Goal: Book appointment/travel/reservation

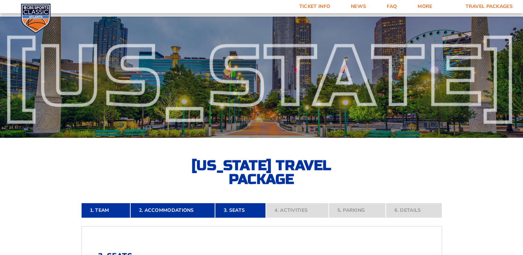
scroll to position [293, 0]
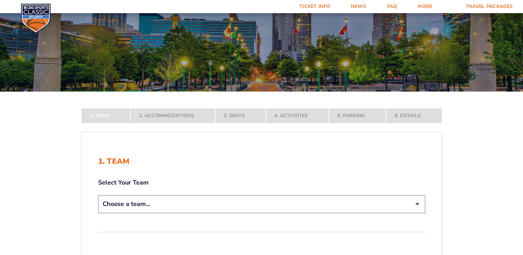
scroll to position [104, 0]
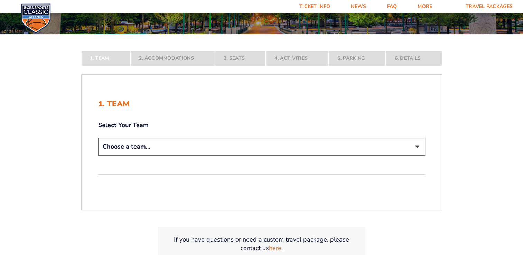
click at [374, 148] on select "Choose a team... [US_STATE] Wildcats [US_STATE] State Buckeyes [US_STATE] Tar H…" at bounding box center [261, 147] width 327 height 18
select select "12956"
click at [98, 156] on select "Choose a team... [US_STATE] Wildcats [US_STATE] State Buckeyes [US_STATE] Tar H…" at bounding box center [261, 147] width 327 height 18
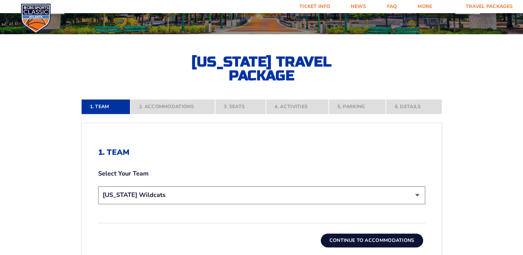
click at [375, 239] on button "Continue To Accommodations" at bounding box center [372, 241] width 102 height 14
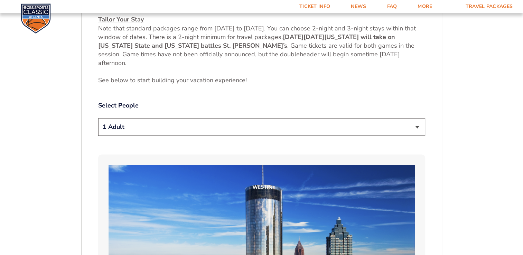
scroll to position [328, 0]
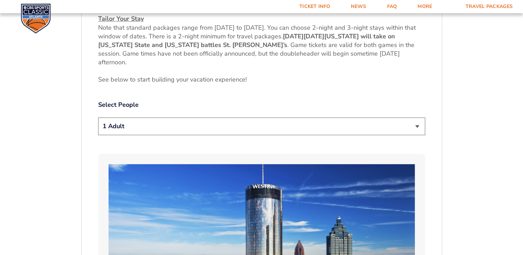
click at [415, 127] on select "1 Adult 2 Adults 3 Adults 4 Adults 2 Adults + 1 Child 2 Adults + 2 Children 2 A…" at bounding box center [261, 127] width 327 height 18
select select "2 Adults"
click at [98, 118] on select "1 Adult 2 Adults 3 Adults 4 Adults 2 Adults + 1 Child 2 Adults + 2 Children 2 A…" at bounding box center [261, 127] width 327 height 18
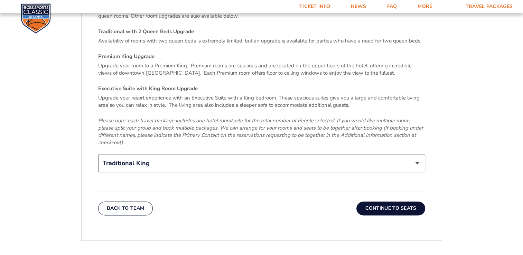
scroll to position [1054, 0]
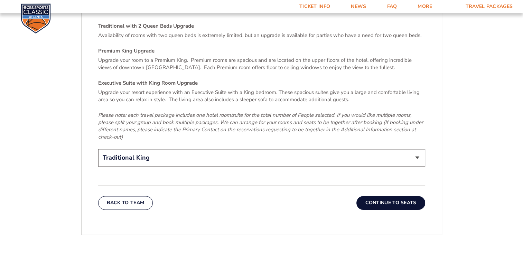
click at [382, 196] on button "Continue To Seats" at bounding box center [391, 203] width 68 height 14
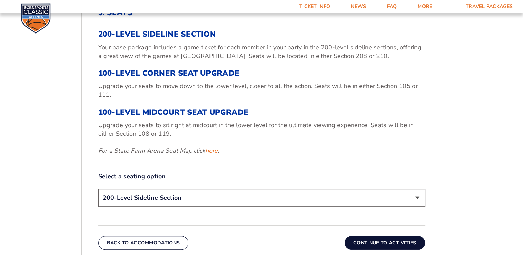
scroll to position [259, 0]
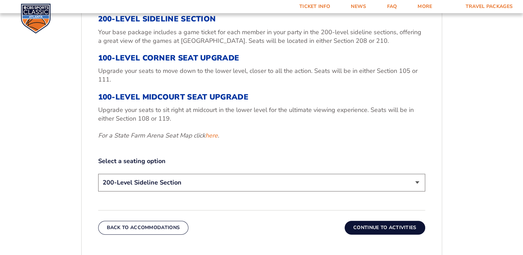
click at [406, 181] on select "200-Level Sideline Section 100-Level Corner Seat Upgrade (+$120 per person) 100…" at bounding box center [261, 183] width 327 height 18
